Goal: Navigation & Orientation: Go to known website

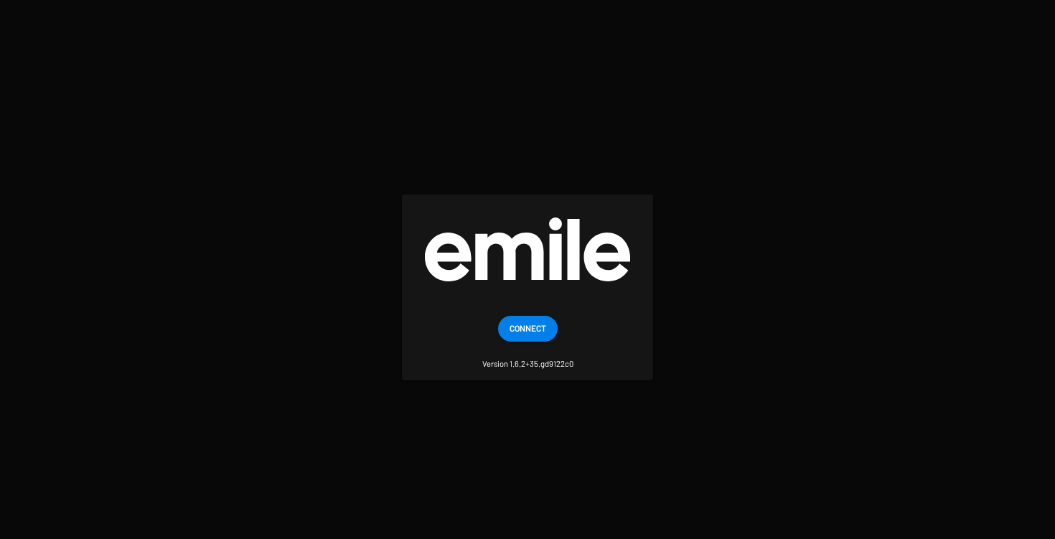
click at [526, 311] on mat-card "Connect Version 1.6.2+35.gd9122c0" at bounding box center [527, 287] width 251 height 186
click at [527, 331] on span "Connect" at bounding box center [527, 328] width 37 height 26
